Goal: Learn about a topic

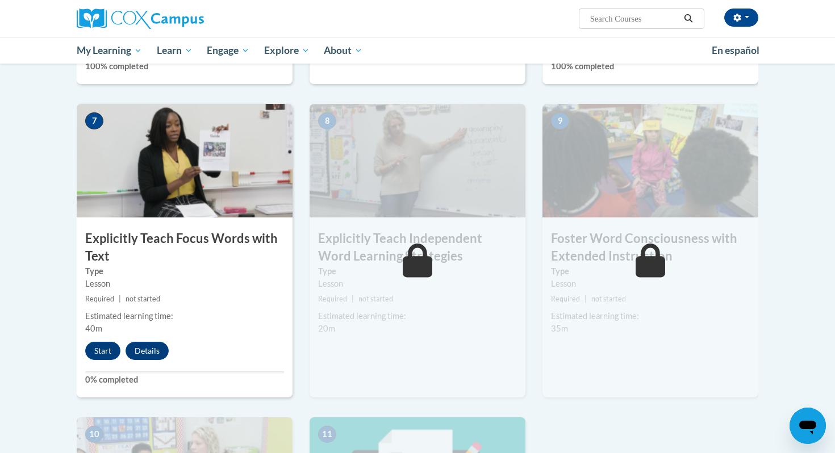
scroll to position [891, 0]
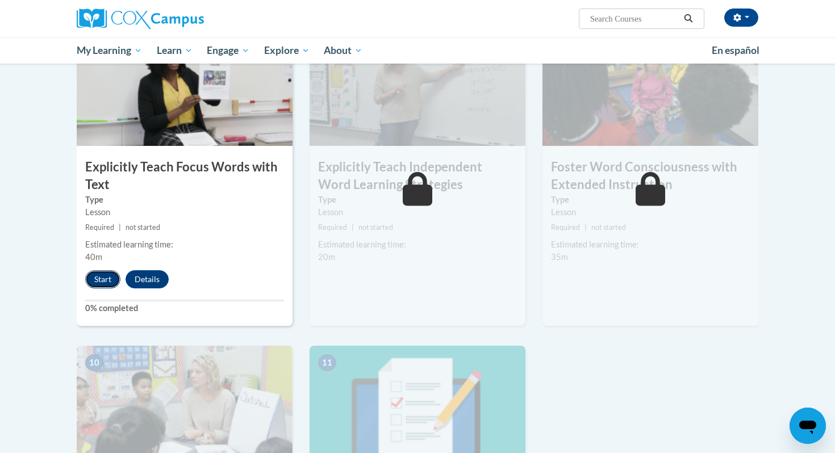
click at [92, 273] on button "Start" at bounding box center [102, 279] width 35 height 18
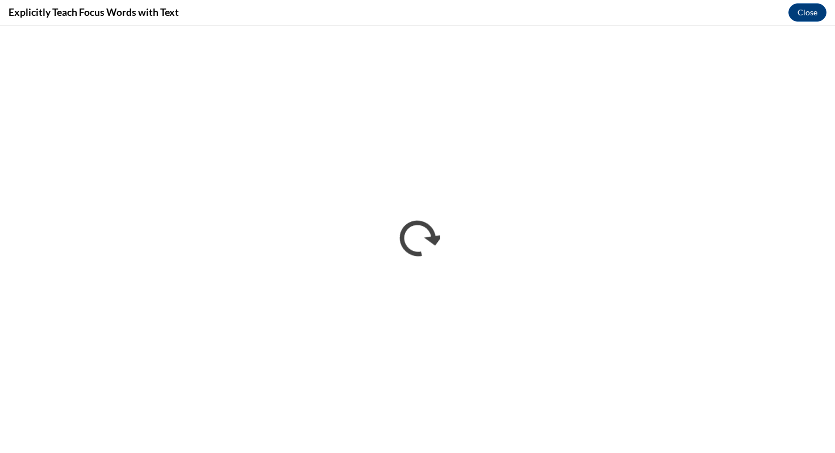
scroll to position [0, 0]
